Goal: Task Accomplishment & Management: Manage account settings

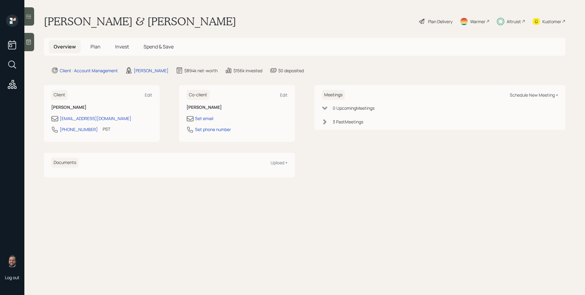
click at [523, 96] on div "Schedule New Meeting +" at bounding box center [533, 95] width 48 height 6
select select "d946c976-65aa-4529-ac9d-02c4f1114fc0"
